Goal: Entertainment & Leisure: Browse casually

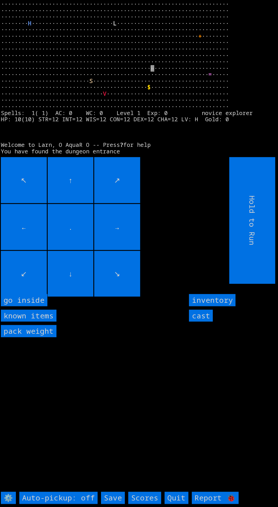
click at [36, 306] on inside "go inside" at bounding box center [24, 300] width 47 height 12
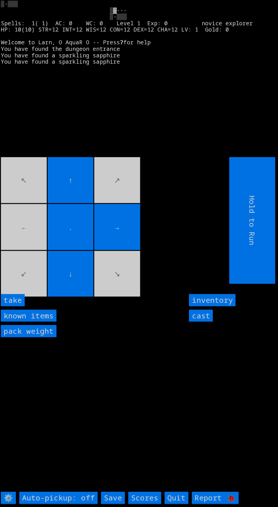
click at [23, 306] on input "take" at bounding box center [13, 300] width 24 height 12
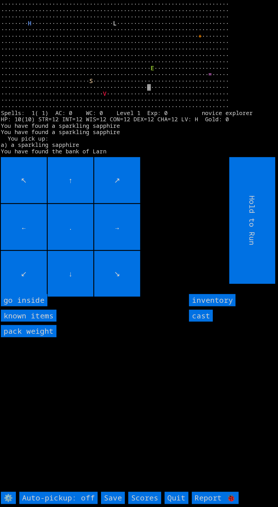
click at [29, 306] on inside "go inside" at bounding box center [24, 300] width 47 height 12
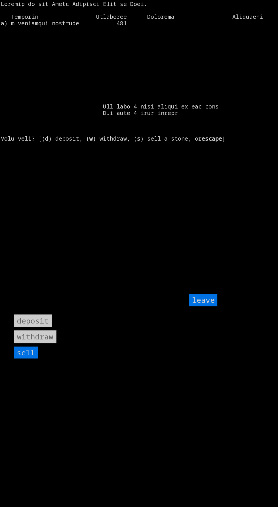
click at [34, 359] on input "sell" at bounding box center [26, 353] width 24 height 12
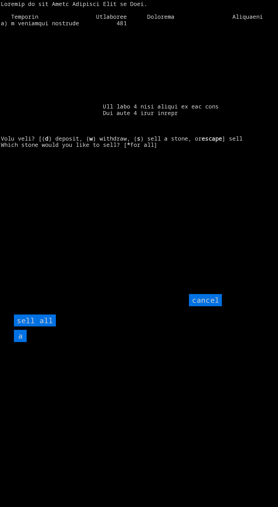
click at [50, 327] on all "sell all" at bounding box center [35, 321] width 42 height 12
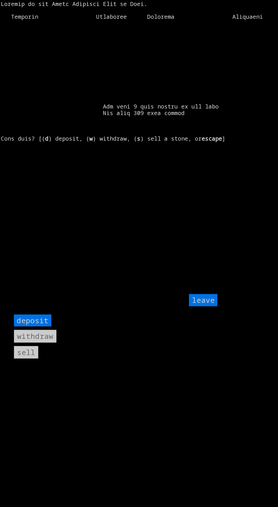
click at [214, 306] on input "leave" at bounding box center [203, 300] width 28 height 12
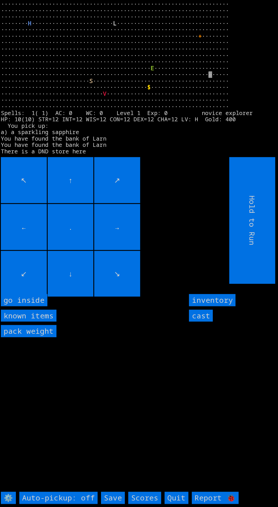
click at [31, 306] on inside "go inside" at bounding box center [24, 300] width 47 height 12
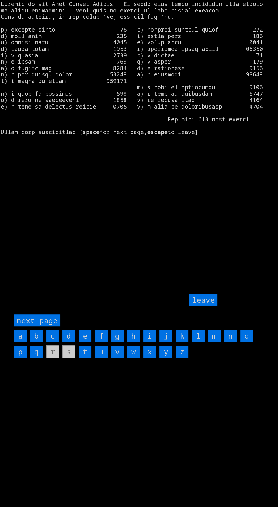
click at [38, 342] on input "b" at bounding box center [36, 336] width 13 height 12
click at [182, 342] on input "k" at bounding box center [182, 336] width 13 height 12
click at [204, 306] on input "leave" at bounding box center [203, 300] width 28 height 12
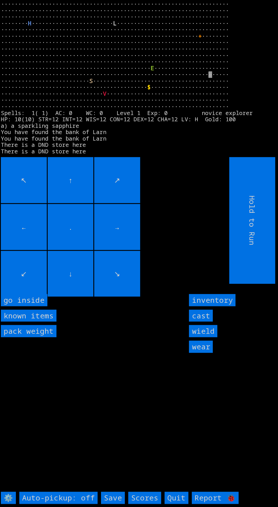
click at [209, 353] on input "wear" at bounding box center [201, 347] width 24 height 12
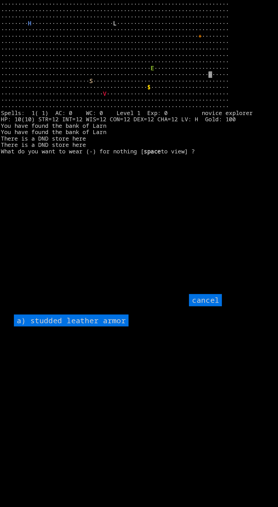
click at [101, 327] on armor "a) studded leather armor" at bounding box center [71, 321] width 115 height 12
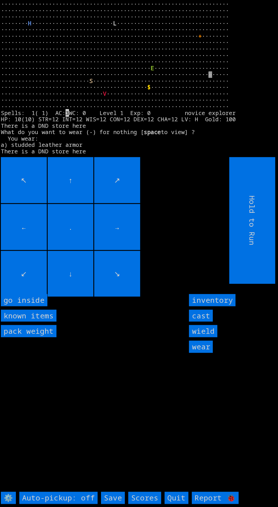
click at [211, 337] on input "wield" at bounding box center [203, 331] width 28 height 12
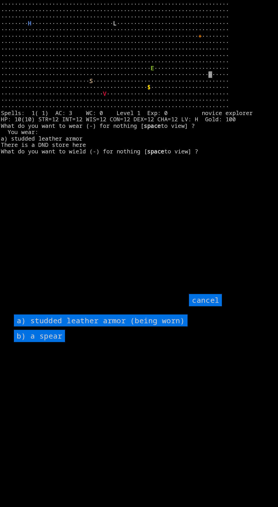
click at [61, 342] on spear "b) a spear" at bounding box center [39, 336] width 51 height 12
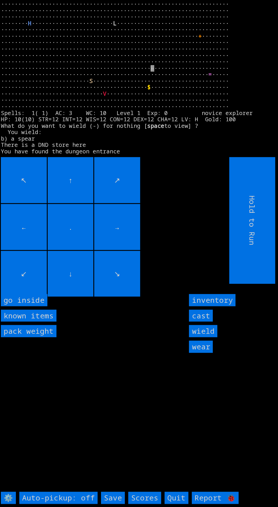
click at [34, 306] on inside "go inside" at bounding box center [24, 300] width 47 height 12
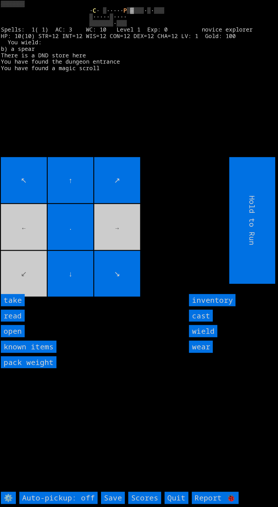
click at [18, 306] on input "take" at bounding box center [13, 300] width 24 height 12
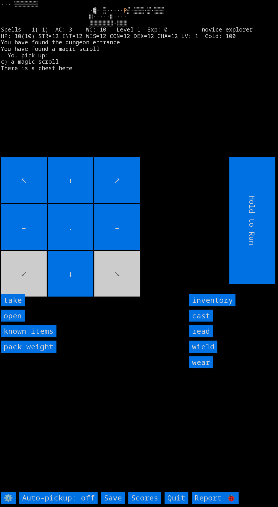
click at [22, 306] on input "take" at bounding box center [13, 300] width 24 height 12
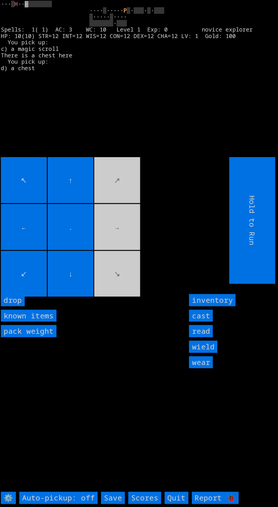
click at [201, 322] on input "cast" at bounding box center [201, 316] width 24 height 12
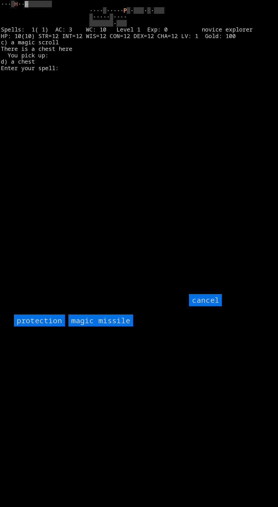
click at [39, 327] on input "protection" at bounding box center [39, 321] width 51 height 12
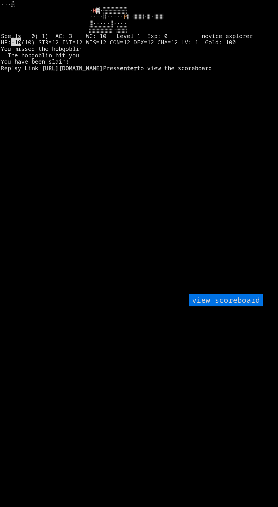
click at [23, 250] on larngrid "···▒ · H P -10" at bounding box center [139, 253] width 278 height 507
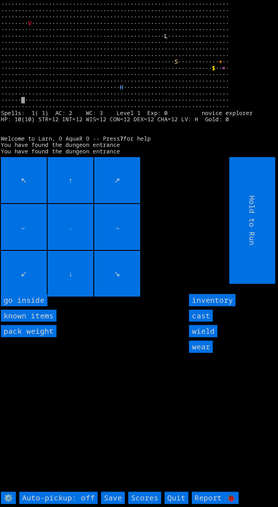
click at [30, 306] on inside "go inside" at bounding box center [24, 300] width 47 height 12
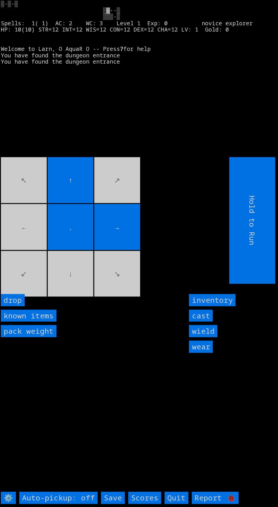
click at [32, 253] on movebuttons "↖ ↑ ↗ ← . → ↙ ↓ ↘" at bounding box center [102, 220] width 203 height 127
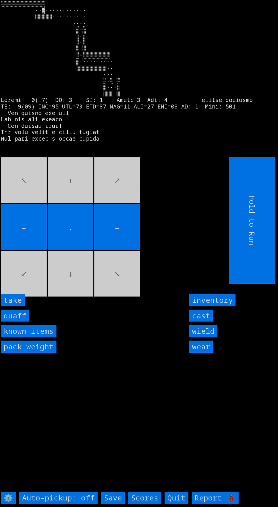
click at [22, 306] on input "take" at bounding box center [13, 300] width 24 height 12
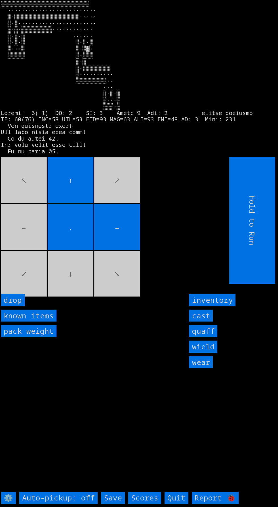
click at [63, 284] on movebuttons "↖ ↑ ↗ ← . → ↙ ↓ ↘" at bounding box center [102, 220] width 203 height 127
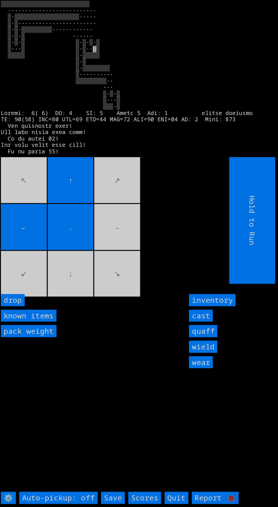
click at [109, 234] on movebuttons "↖ ↑ ↗ ← . → ↙ ↓ ↘" at bounding box center [102, 220] width 203 height 127
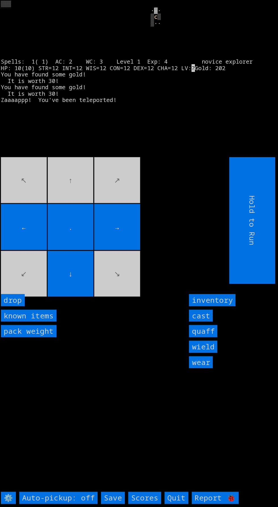
click at [106, 153] on larn "▒▒▒ ·▓· ▒ c ?" at bounding box center [137, 77] width 273 height 152
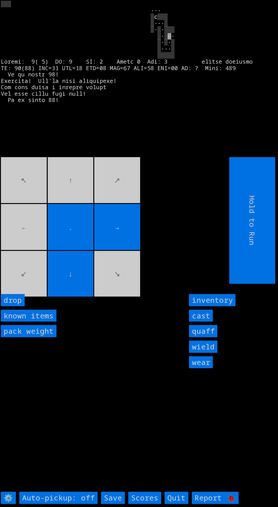
click at [80, 203] on movebuttons "↖ ↑ ↗ ← . → ↙ ↓ ↘" at bounding box center [102, 220] width 203 height 127
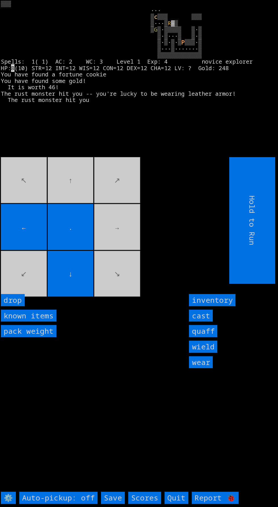
click at [198, 322] on input "cast" at bounding box center [201, 316] width 24 height 12
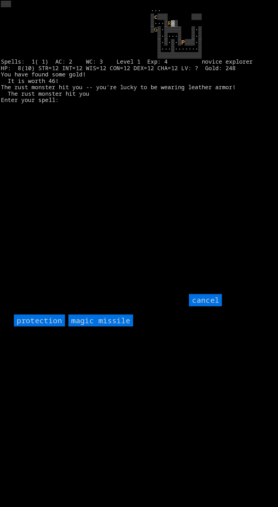
click at [107, 327] on missile "magic missile" at bounding box center [100, 321] width 65 height 12
